Goal: Task Accomplishment & Management: Use online tool/utility

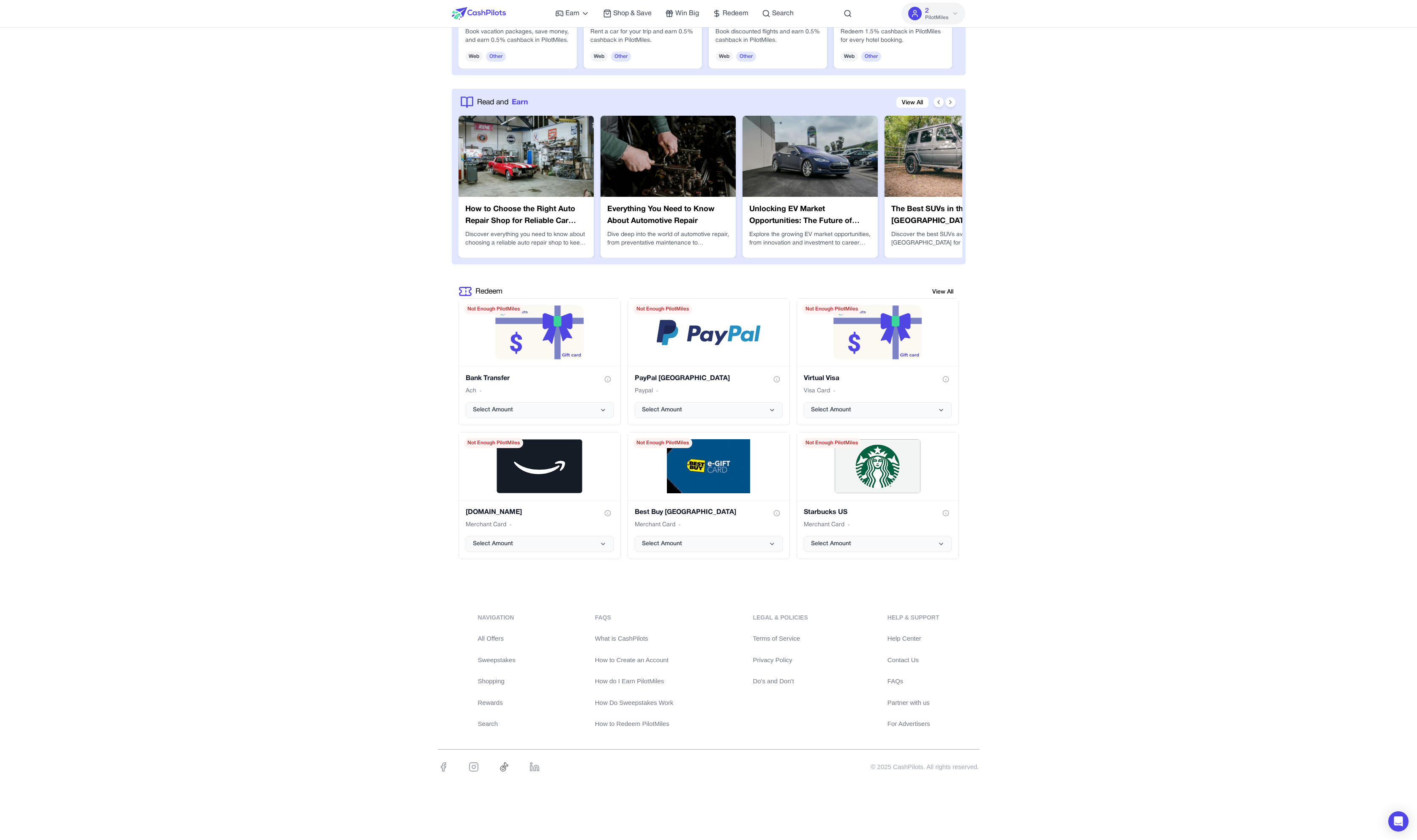
scroll to position [1348, 0]
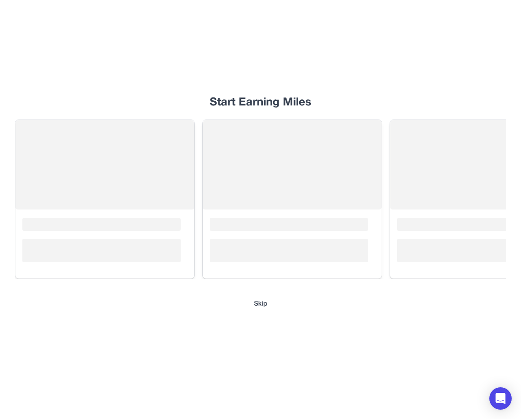
click at [285, 311] on div "Start Earning Miles Loading... Loading... Loading... Skip" at bounding box center [260, 209] width 521 height 419
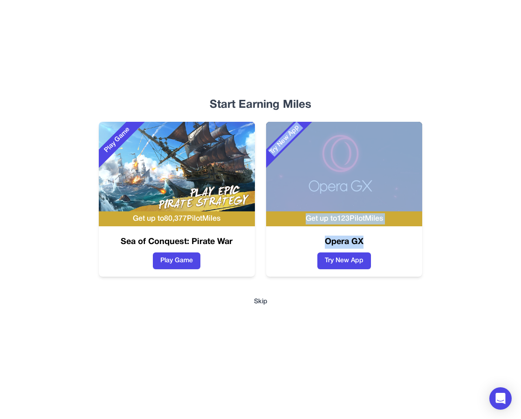
drag, startPoint x: 227, startPoint y: 77, endPoint x: 358, endPoint y: 367, distance: 317.9
click at [378, 385] on div "Start Earning Miles Play Game Get up to 80,377 PilotMiles Sea of Conquest: Pira…" at bounding box center [260, 209] width 521 height 419
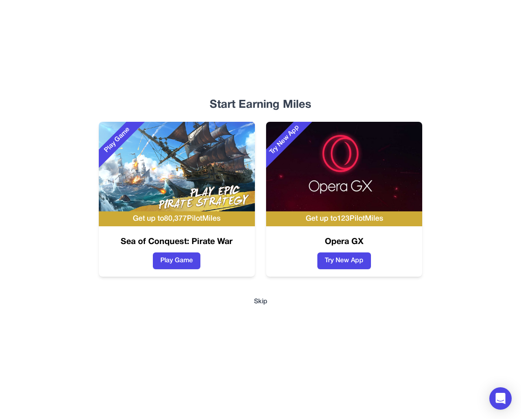
click at [358, 367] on div "Start Earning Miles Play Game Get up to 80,377 PilotMiles Sea of Conquest: Pira…" at bounding box center [260, 209] width 521 height 419
click at [357, 362] on div "Start Earning Miles Play Game Get up to 80,377 PilotMiles Sea of Conquest: Pira…" at bounding box center [260, 209] width 521 height 419
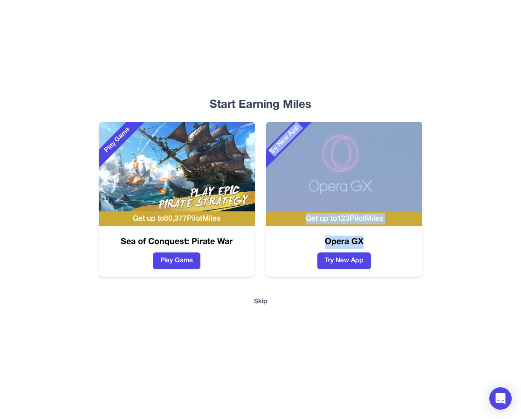
drag, startPoint x: 332, startPoint y: 262, endPoint x: 426, endPoint y: 403, distance: 169.1
click at [427, 418] on html "Start Earning Miles Play Game Get up to 80,377 PilotMiles Sea of Conquest: Pira…" at bounding box center [260, 209] width 521 height 419
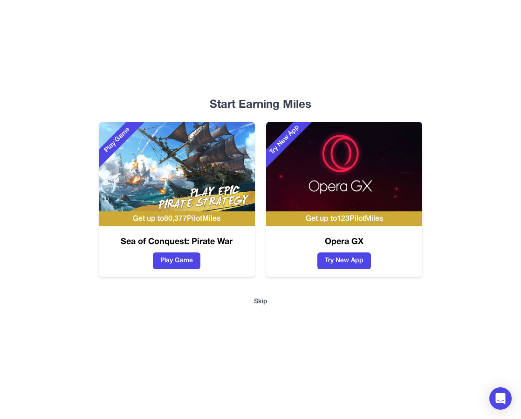
click at [421, 362] on div "Start Earning Miles Play Game Get up to 80,377 PilotMiles Sea of Conquest: Pira…" at bounding box center [260, 209] width 521 height 419
drag, startPoint x: 421, startPoint y: 362, endPoint x: 209, endPoint y: 117, distance: 323.9
click at [203, 141] on div "Start Earning Miles Play Game Get up to 80,377 PilotMiles Sea of Conquest: Pira…" at bounding box center [260, 209] width 521 height 419
click at [212, 111] on div "Start Earning Miles" at bounding box center [260, 104] width 491 height 15
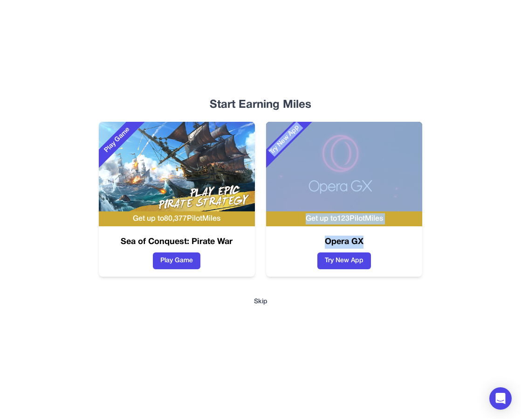
drag, startPoint x: 212, startPoint y: 111, endPoint x: 330, endPoint y: 339, distance: 256.9
click at [332, 340] on div "Start Earning Miles Play Game Get up to 80,377 PilotMiles Sea of Conquest: Pira…" at bounding box center [260, 209] width 521 height 419
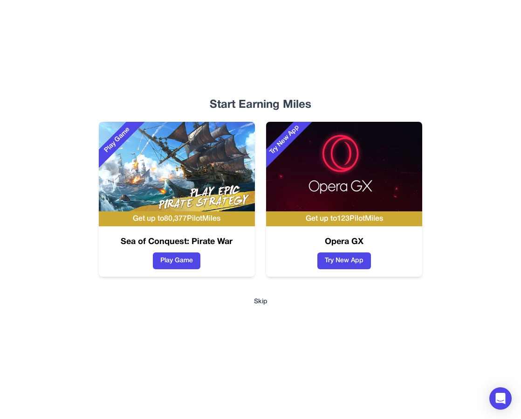
click at [330, 339] on div "Start Earning Miles Play Game Get up to 80,377 PilotMiles Sea of Conquest: Pira…" at bounding box center [260, 209] width 521 height 419
drag, startPoint x: 330, startPoint y: 338, endPoint x: 207, endPoint y: 93, distance: 274.1
click at [205, 90] on div "Start Earning Miles Play Game Get up to 80,377 PilotMiles Sea of Conquest: Pira…" at bounding box center [260, 209] width 521 height 419
click at [219, 97] on div "Start Earning Miles Play Game Get up to 80,377 PilotMiles Sea of Conquest: Pira…" at bounding box center [260, 209] width 521 height 419
drag, startPoint x: 237, startPoint y: 103, endPoint x: 289, endPoint y: 102, distance: 51.8
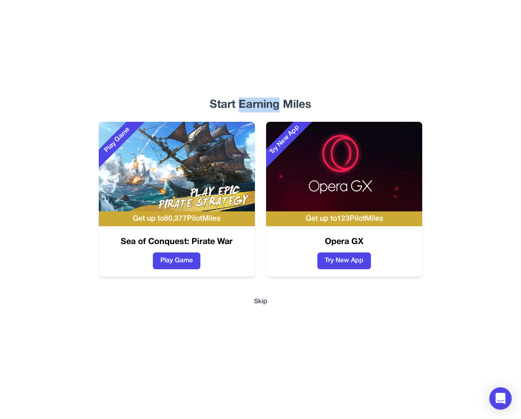
click at [283, 103] on div "Start Earning Miles" at bounding box center [260, 104] width 491 height 15
click at [290, 101] on div "Start Earning Miles" at bounding box center [260, 104] width 491 height 15
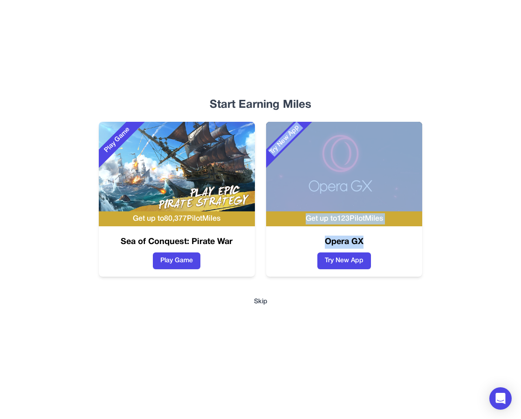
drag, startPoint x: 290, startPoint y: 101, endPoint x: 347, endPoint y: 411, distance: 315.2
click at [345, 417] on div "Start Earning Miles Play Game Get up to 80,377 PilotMiles Sea of Conquest: Pira…" at bounding box center [260, 209] width 521 height 419
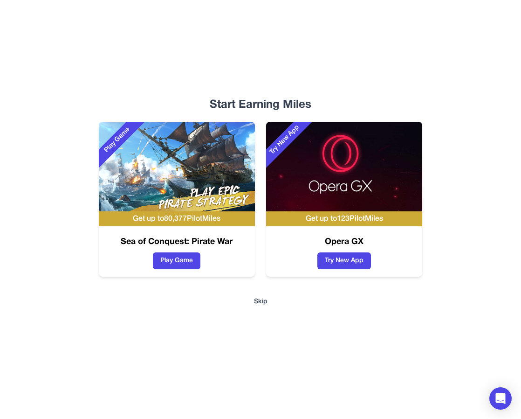
click at [369, 385] on div "Start Earning Miles Play Game Get up to 80,377 PilotMiles Sea of Conquest: Pira…" at bounding box center [260, 209] width 521 height 419
click at [386, 369] on div "Start Earning Miles Play Game Get up to 80,377 PilotMiles Sea of Conquest: Pira…" at bounding box center [260, 209] width 521 height 419
drag, startPoint x: 386, startPoint y: 369, endPoint x: 234, endPoint y: 79, distance: 327.4
click at [224, 81] on div "Start Earning Miles Play Game Get up to 80,377 PilotMiles Sea of Conquest: Pira…" at bounding box center [260, 209] width 521 height 419
click at [248, 75] on div "Start Earning Miles Play Game Get up to 80,377 PilotMiles Sea of Conquest: Pira…" at bounding box center [260, 209] width 521 height 419
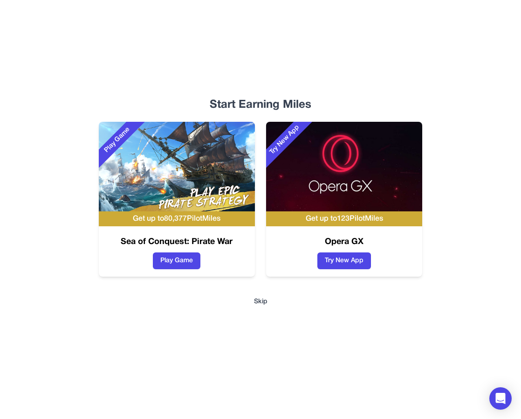
click at [314, 82] on div "Start Earning Miles Play Game Get up to 80,377 PilotMiles Sea of Conquest: Pira…" at bounding box center [260, 209] width 521 height 419
